Goal: Task Accomplishment & Management: Manage account settings

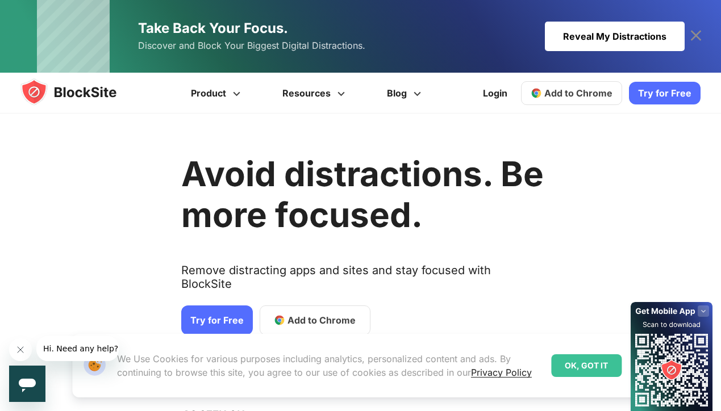
click at [581, 43] on div "Reveal My Distractions" at bounding box center [615, 37] width 140 height 30
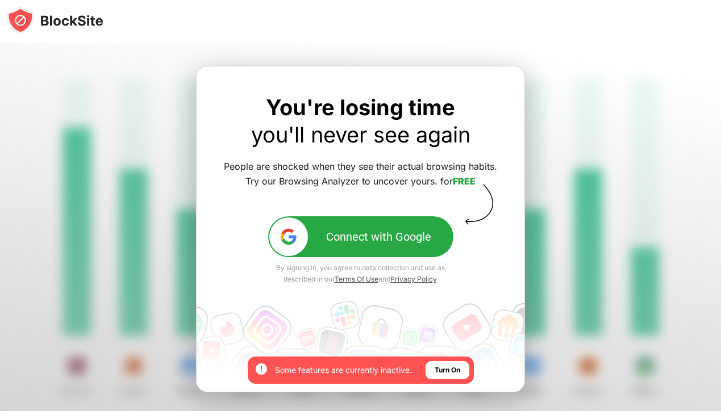
click at [568, 130] on div at bounding box center [360, 253] width 721 height 420
click at [90, 89] on div at bounding box center [360, 253] width 721 height 420
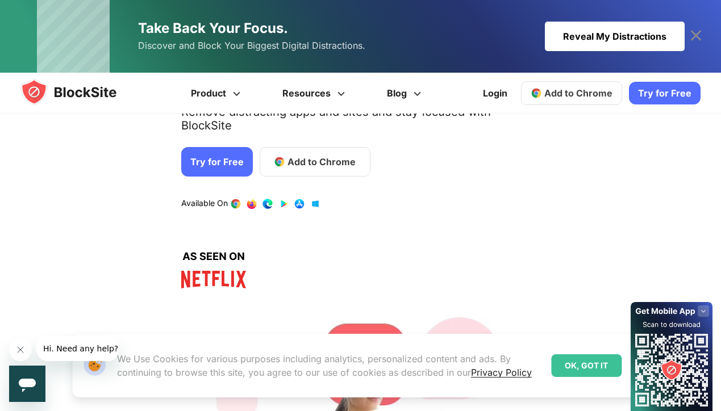
scroll to position [186, 0]
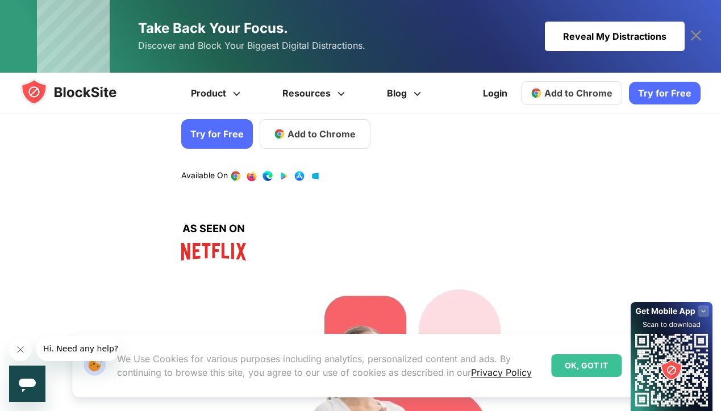
click at [127, 95] on img at bounding box center [79, 91] width 118 height 27
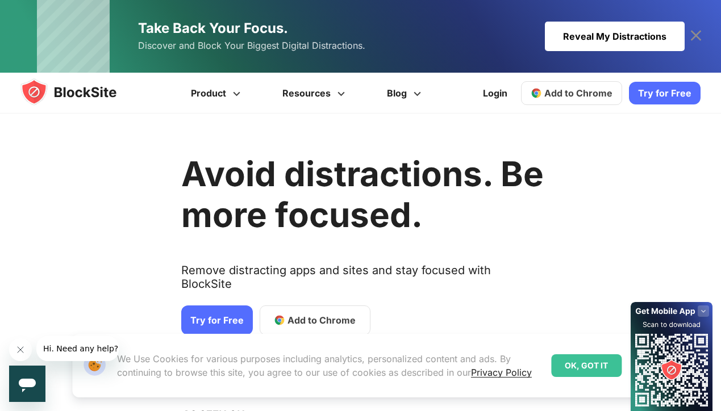
click at [299, 314] on span "Add to Chrome" at bounding box center [321, 321] width 68 height 14
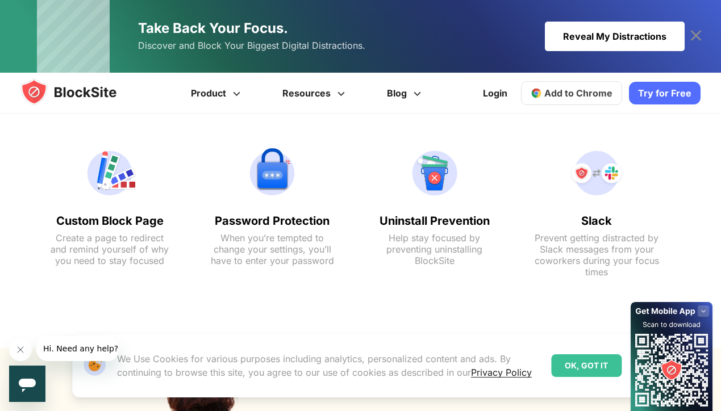
scroll to position [1212, 0]
click at [701, 37] on icon at bounding box center [696, 36] width 18 height 18
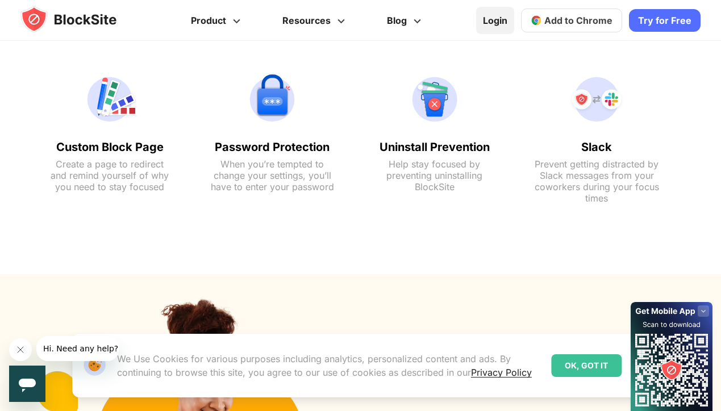
click at [500, 16] on link "Login" at bounding box center [495, 20] width 38 height 27
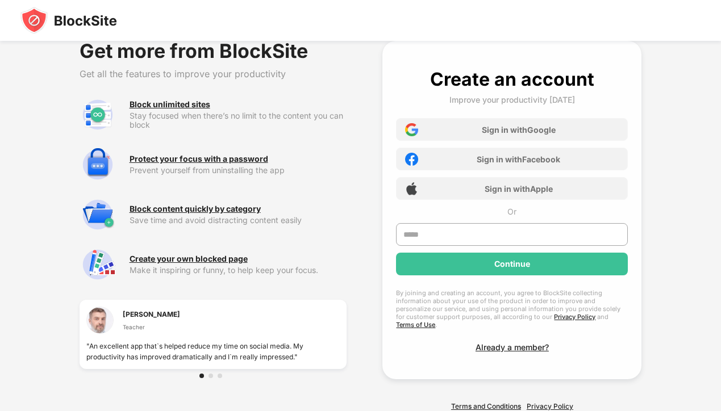
scroll to position [30, 0]
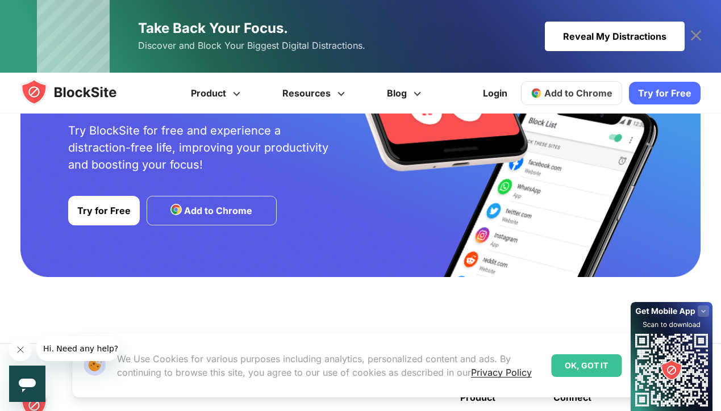
scroll to position [2693, 0]
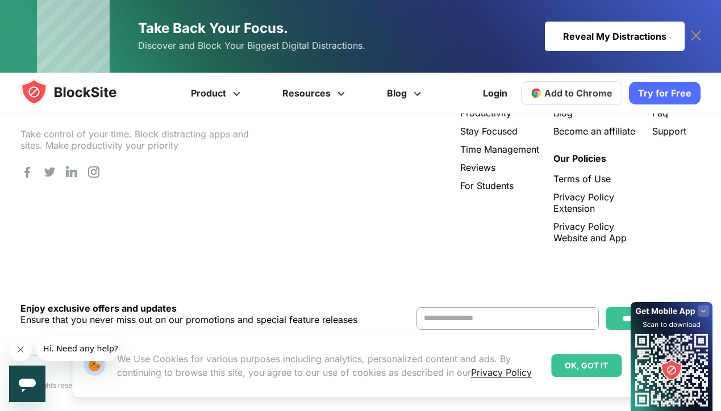
click at [565, 59] on link "Take Back Your Focus. Discover and Block Your Biggest Digital Distractions. Rev…" at bounding box center [361, 36] width 648 height 73
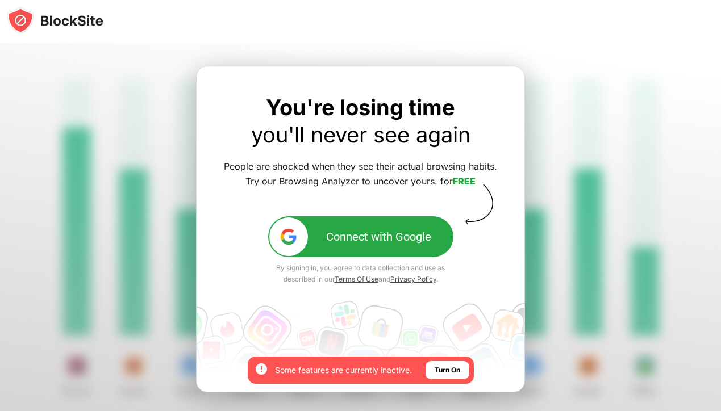
click at [449, 370] on div "Turn On" at bounding box center [448, 370] width 26 height 11
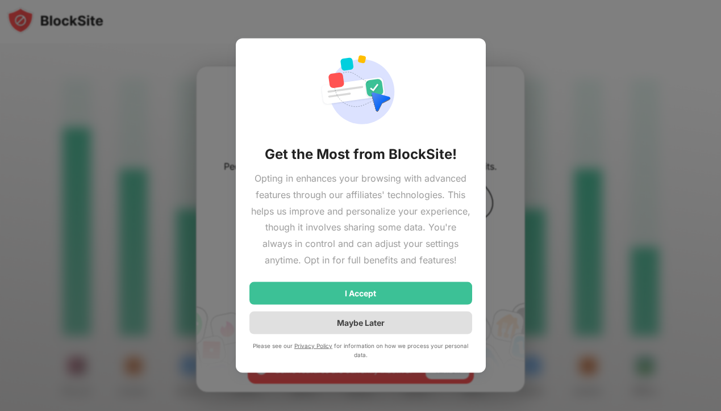
click at [310, 328] on div "Maybe Later" at bounding box center [360, 322] width 223 height 23
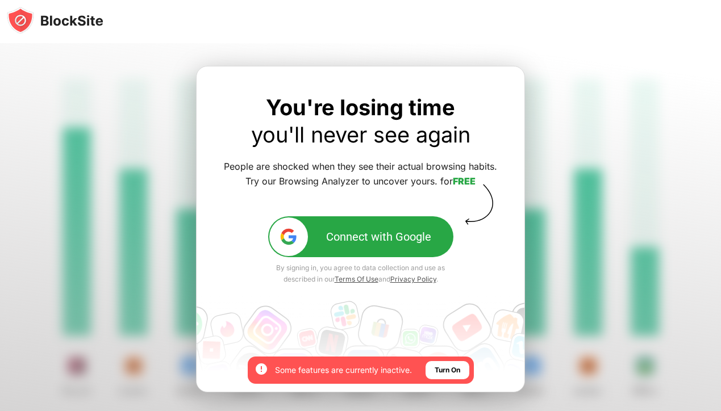
click at [69, 57] on div at bounding box center [360, 253] width 721 height 420
click at [41, 6] on div at bounding box center [360, 21] width 721 height 43
click at [41, 24] on img at bounding box center [55, 20] width 97 height 27
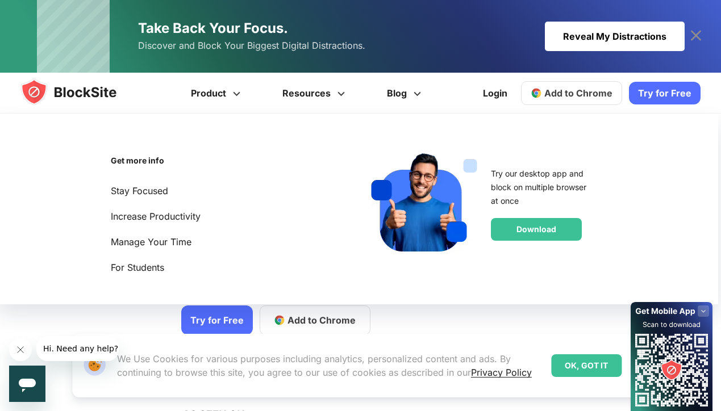
click at [95, 90] on img at bounding box center [79, 91] width 118 height 27
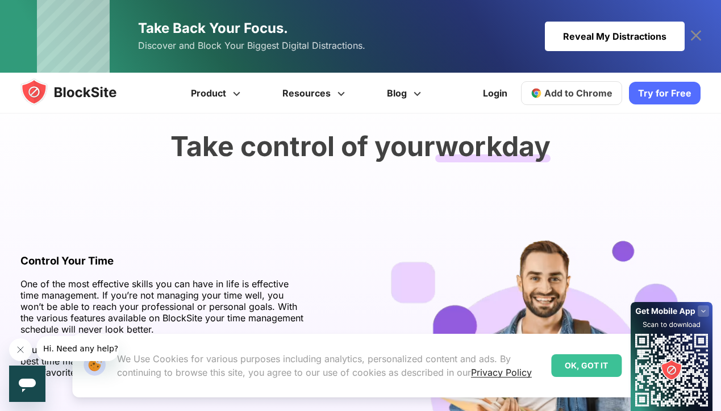
scroll to position [1952, 0]
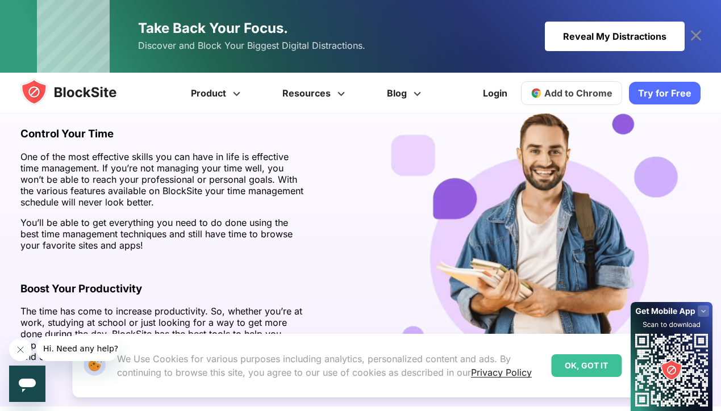
click at [582, 365] on div "OK, GOT IT" at bounding box center [586, 365] width 70 height 23
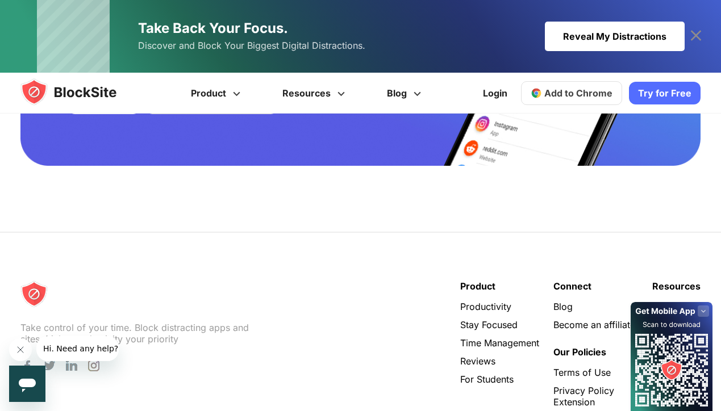
scroll to position [2518, 0]
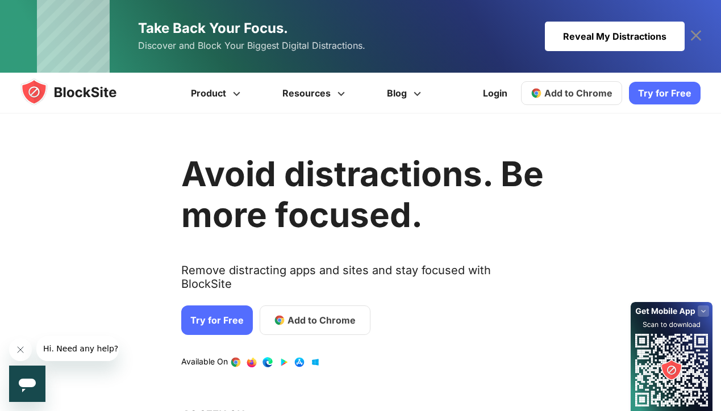
click at [294, 314] on span "Add to Chrome" at bounding box center [321, 321] width 68 height 14
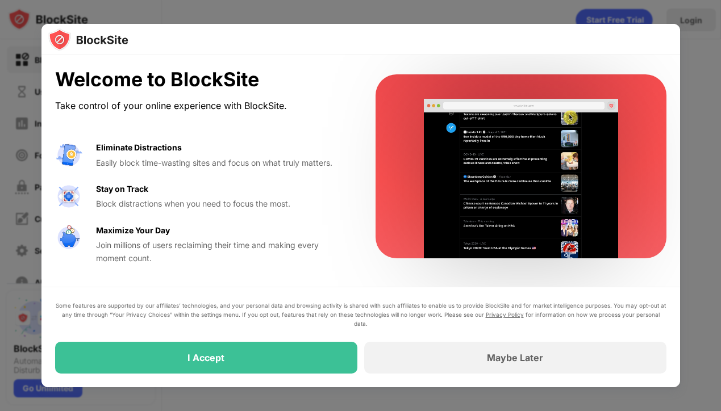
click at [11, 298] on div at bounding box center [360, 205] width 721 height 411
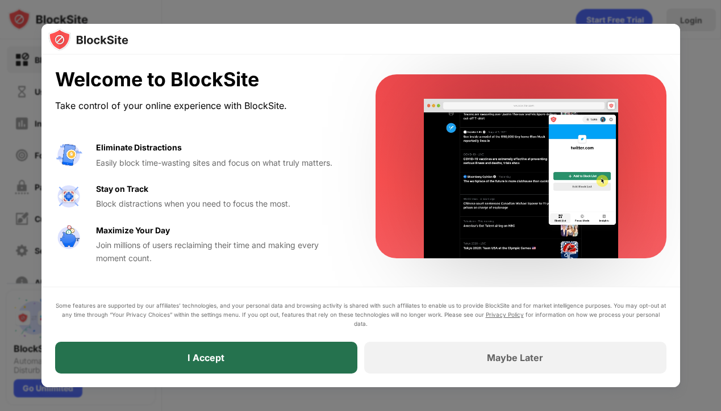
click at [149, 370] on div "I Accept" at bounding box center [206, 358] width 302 height 32
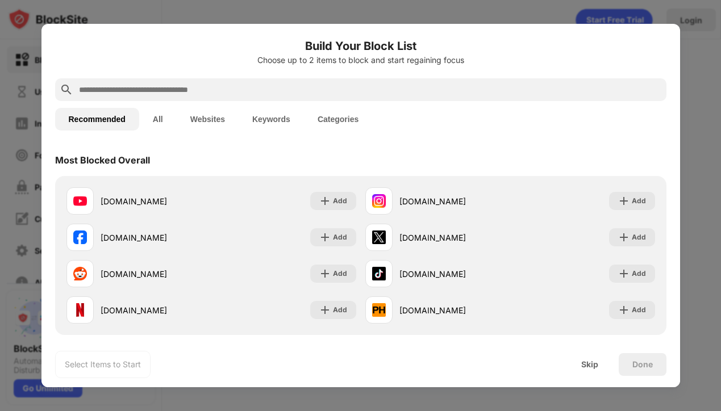
click at [116, 94] on input "text" at bounding box center [370, 90] width 584 height 14
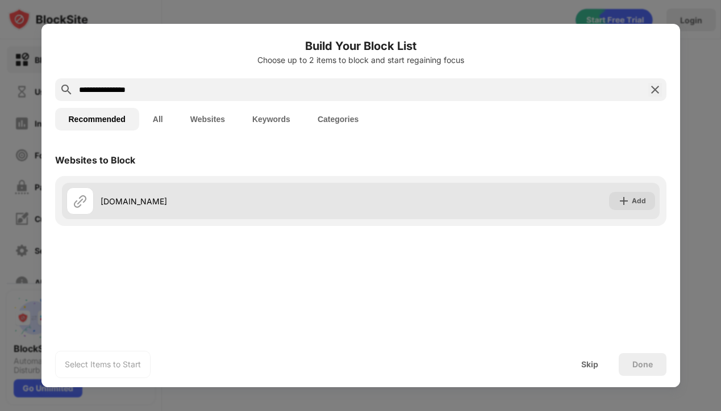
type input "**********"
click at [104, 196] on div "sexfortokens.com" at bounding box center [231, 201] width 260 height 12
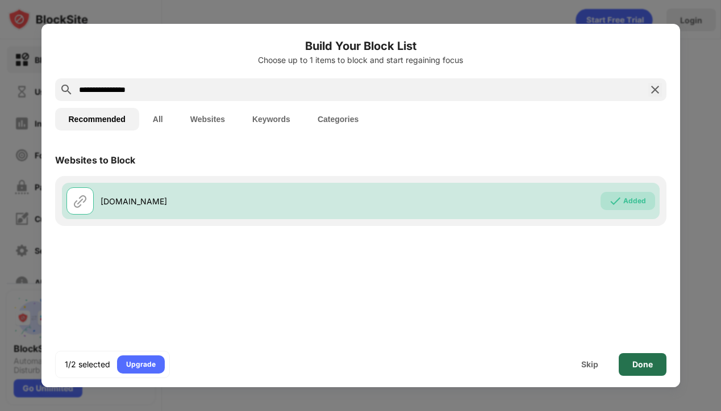
click at [633, 367] on div "Done" at bounding box center [642, 364] width 20 height 9
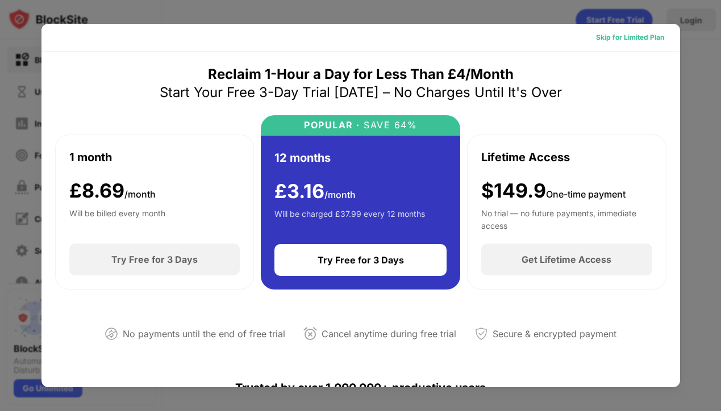
click at [598, 41] on div "Skip for Limited Plan" at bounding box center [630, 37] width 68 height 11
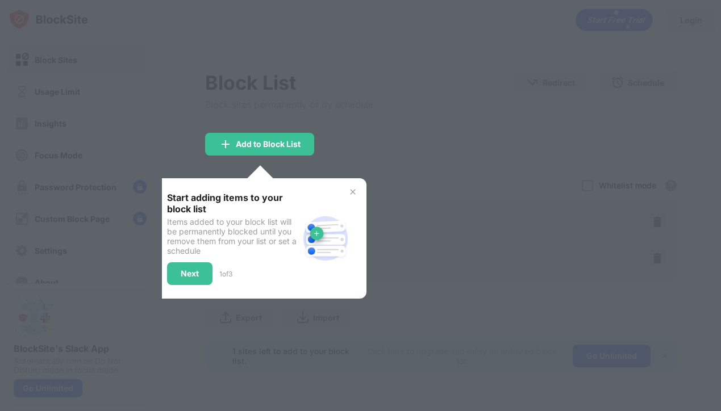
click at [475, 142] on div at bounding box center [360, 205] width 721 height 411
click at [190, 272] on div "Next" at bounding box center [190, 273] width 18 height 9
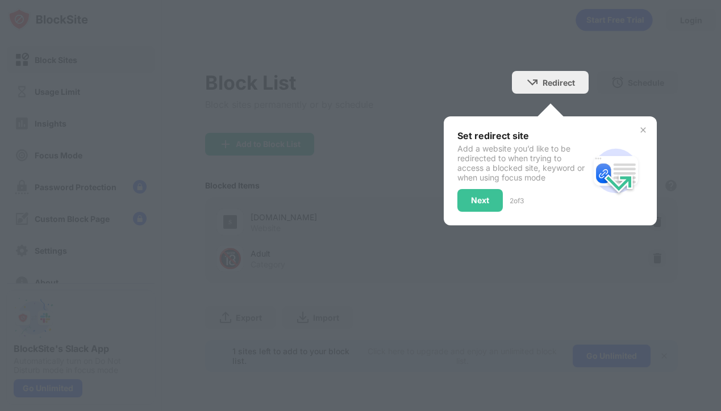
click at [485, 188] on div "Set redirect site Add a website you’d like to be redirected to when trying to a…" at bounding box center [522, 171] width 131 height 82
click at [482, 193] on div "Next" at bounding box center [479, 200] width 45 height 23
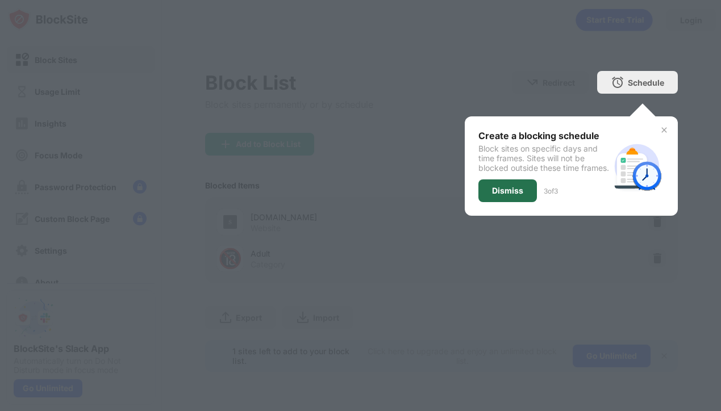
click at [485, 198] on div "Dismiss" at bounding box center [507, 190] width 59 height 23
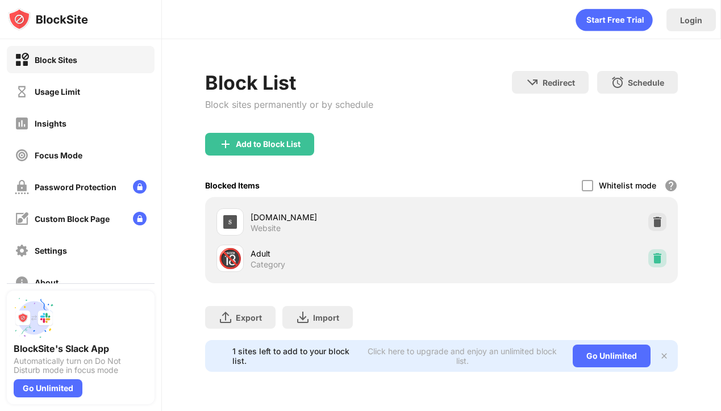
click at [653, 264] on div at bounding box center [657, 258] width 18 height 18
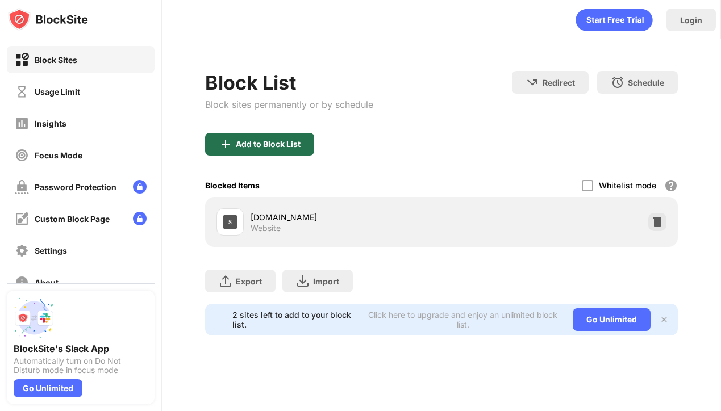
click at [281, 147] on div "Add to Block List" at bounding box center [268, 144] width 65 height 9
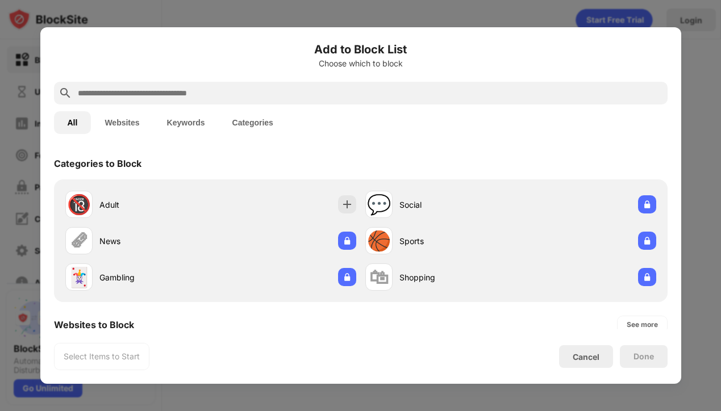
click at [179, 99] on input "text" at bounding box center [370, 93] width 586 height 14
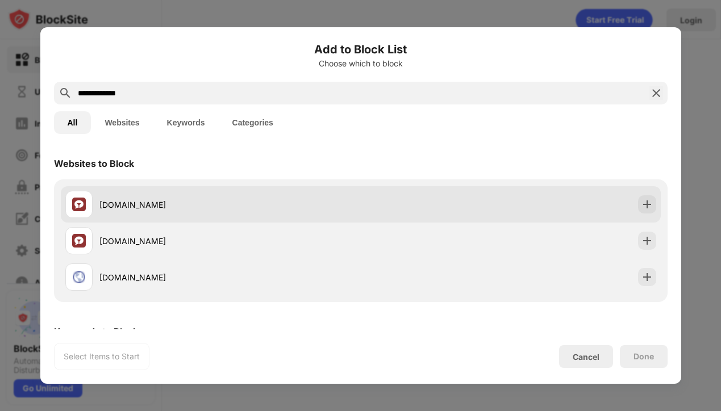
type input "**********"
click at [151, 205] on div "stripchat.com" at bounding box center [229, 205] width 261 height 12
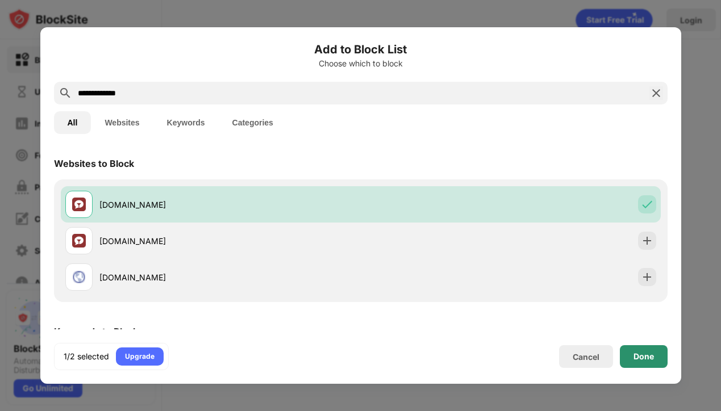
click at [645, 364] on div "Done" at bounding box center [644, 356] width 48 height 23
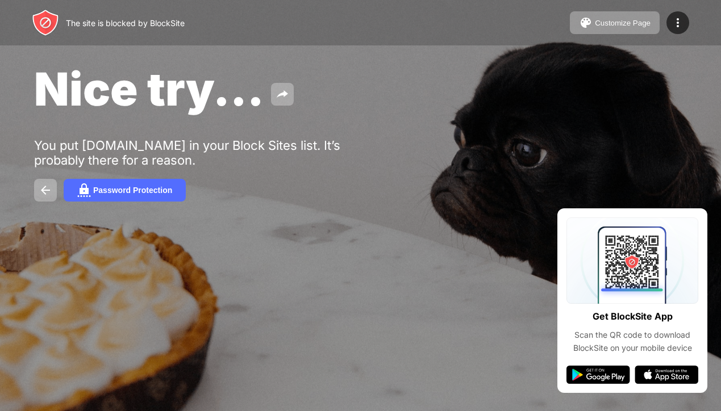
click at [470, 94] on div "Nice try..." at bounding box center [295, 88] width 522 height 55
